Goal: Information Seeking & Learning: Learn about a topic

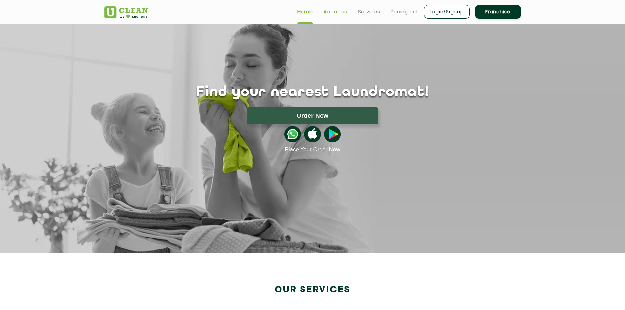
click at [337, 13] on link "About us" at bounding box center [335, 12] width 24 height 8
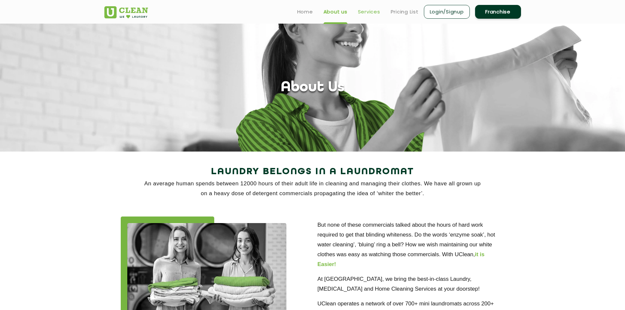
click at [366, 12] on link "Services" at bounding box center [369, 12] width 22 height 8
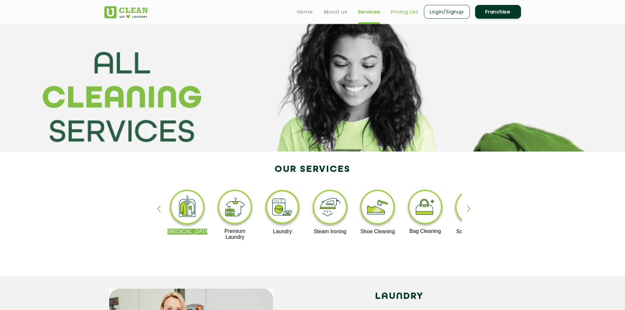
click at [399, 12] on link "Pricing List" at bounding box center [405, 12] width 28 height 8
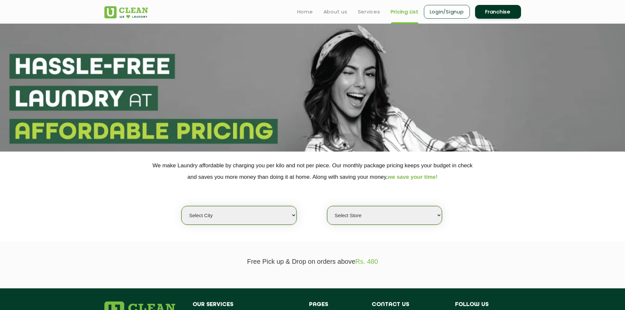
select select "0"
click at [285, 221] on select "Select city [GEOGRAPHIC_DATA] [GEOGRAPHIC_DATA] [GEOGRAPHIC_DATA] [GEOGRAPHIC_D…" at bounding box center [238, 215] width 115 height 19
click at [409, 105] on section at bounding box center [312, 88] width 625 height 128
click at [302, 13] on link "Home" at bounding box center [305, 12] width 16 height 8
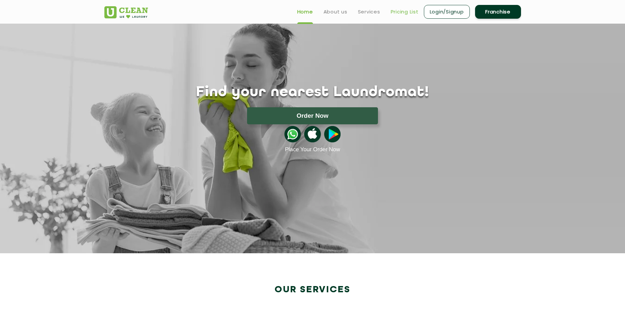
click at [415, 9] on link "Pricing List" at bounding box center [405, 12] width 28 height 8
